Goal: Submit feedback/report problem

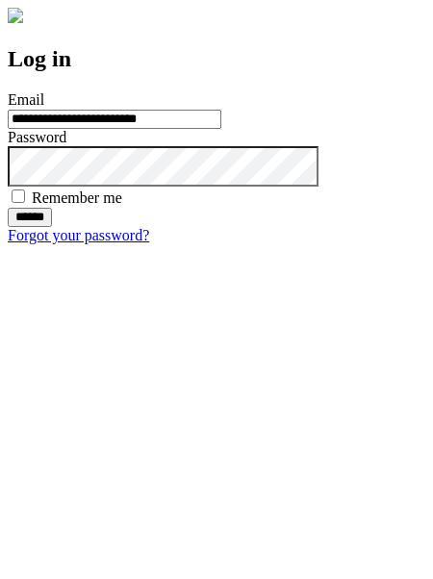
click at [52, 227] on input "******" at bounding box center [30, 217] width 44 height 19
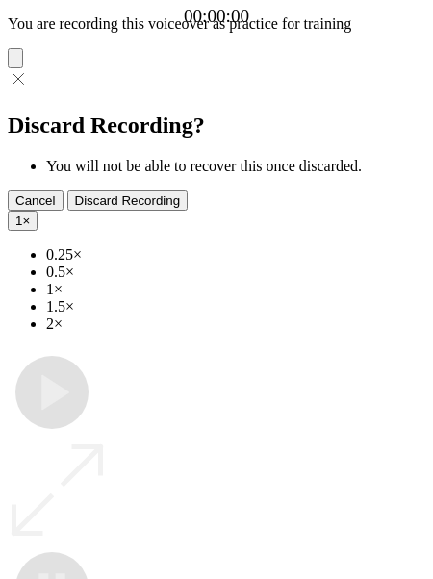
type input "**********"
